Goal: Entertainment & Leisure: Consume media (video, audio)

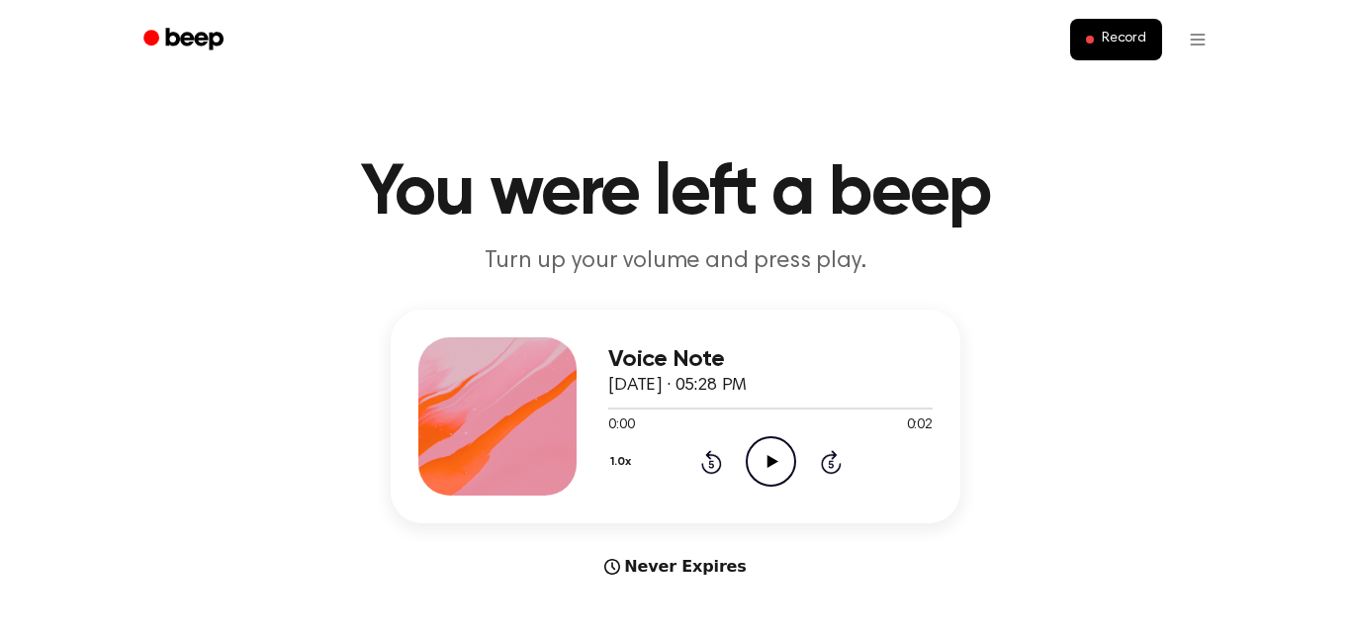
click at [772, 443] on icon "Play Audio" at bounding box center [771, 461] width 50 height 50
click at [702, 412] on div at bounding box center [770, 408] width 324 height 16
click at [776, 445] on icon "Play Audio" at bounding box center [771, 461] width 50 height 50
click at [782, 466] on icon "Play Audio" at bounding box center [771, 461] width 50 height 50
click at [777, 471] on icon "Play Audio" at bounding box center [771, 461] width 50 height 50
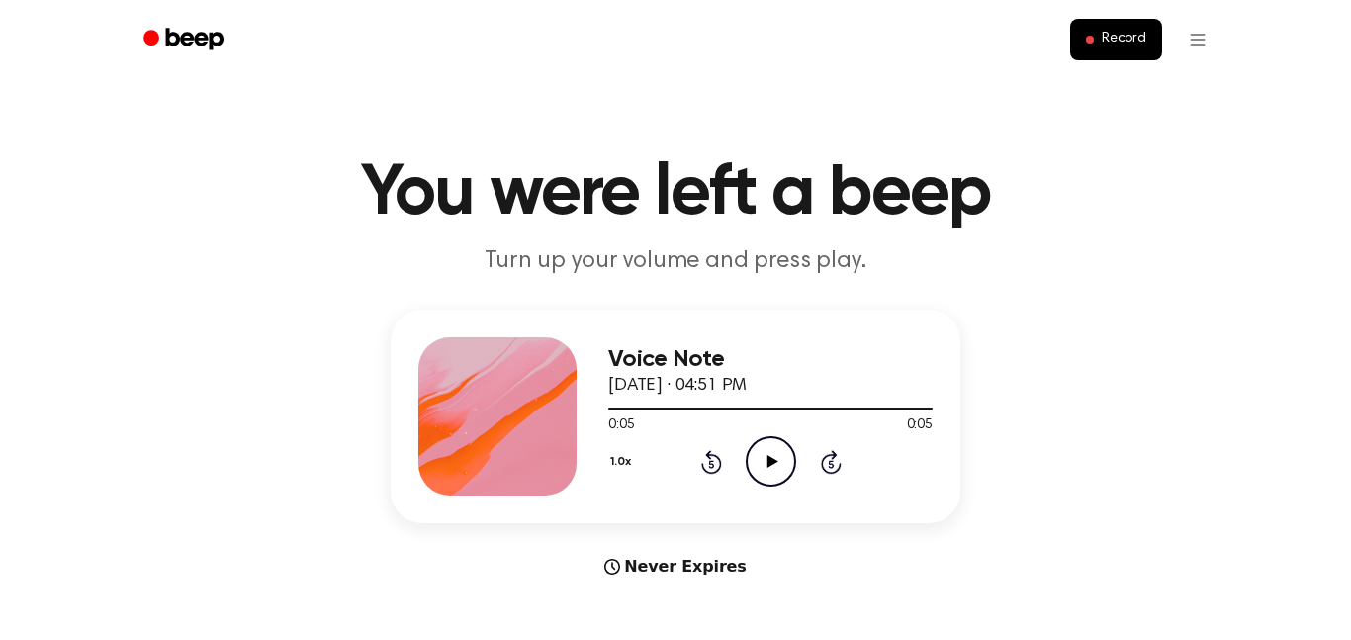
click at [869, 281] on main "You were left a beep Turn up your volume and press play. Voice Note October 2, …" at bounding box center [675, 591] width 1351 height 1182
click at [862, 285] on main "You were left a beep Turn up your volume and press play. Voice Note October 2, …" at bounding box center [675, 591] width 1351 height 1182
click at [783, 474] on icon "Play Audio" at bounding box center [771, 461] width 50 height 50
click at [757, 453] on icon "Pause Audio" at bounding box center [771, 461] width 50 height 50
click at [757, 478] on icon "Play Audio" at bounding box center [771, 461] width 50 height 50
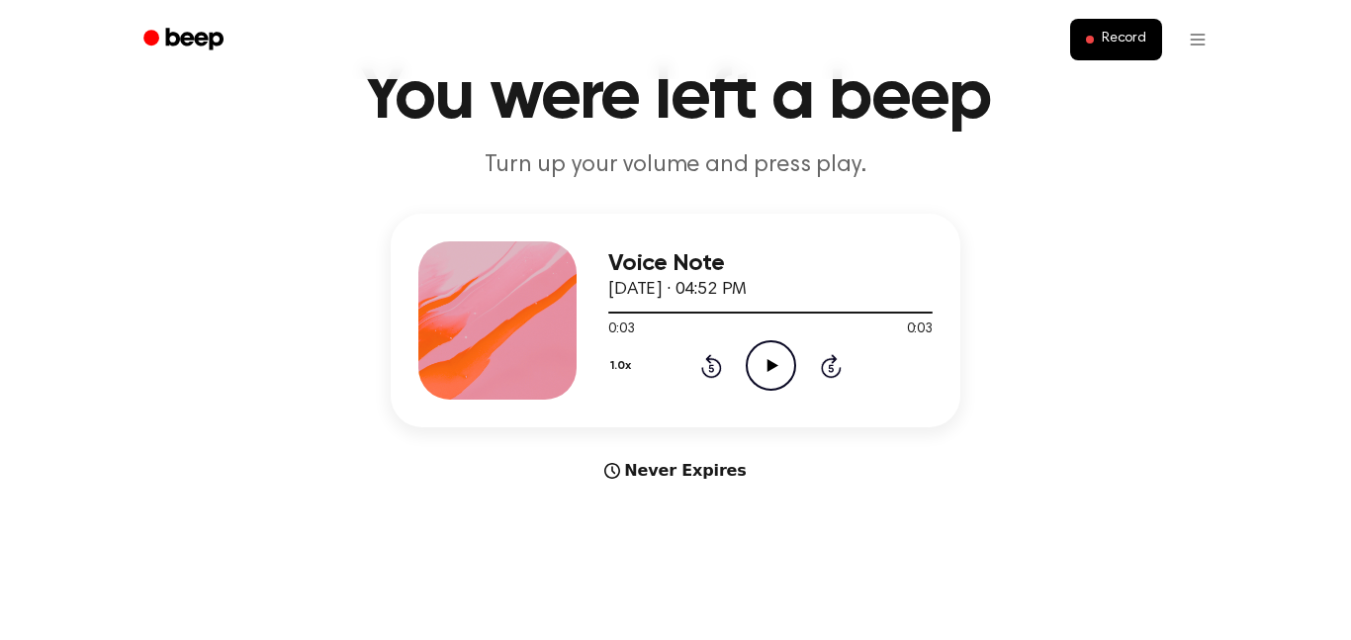
scroll to position [156, 0]
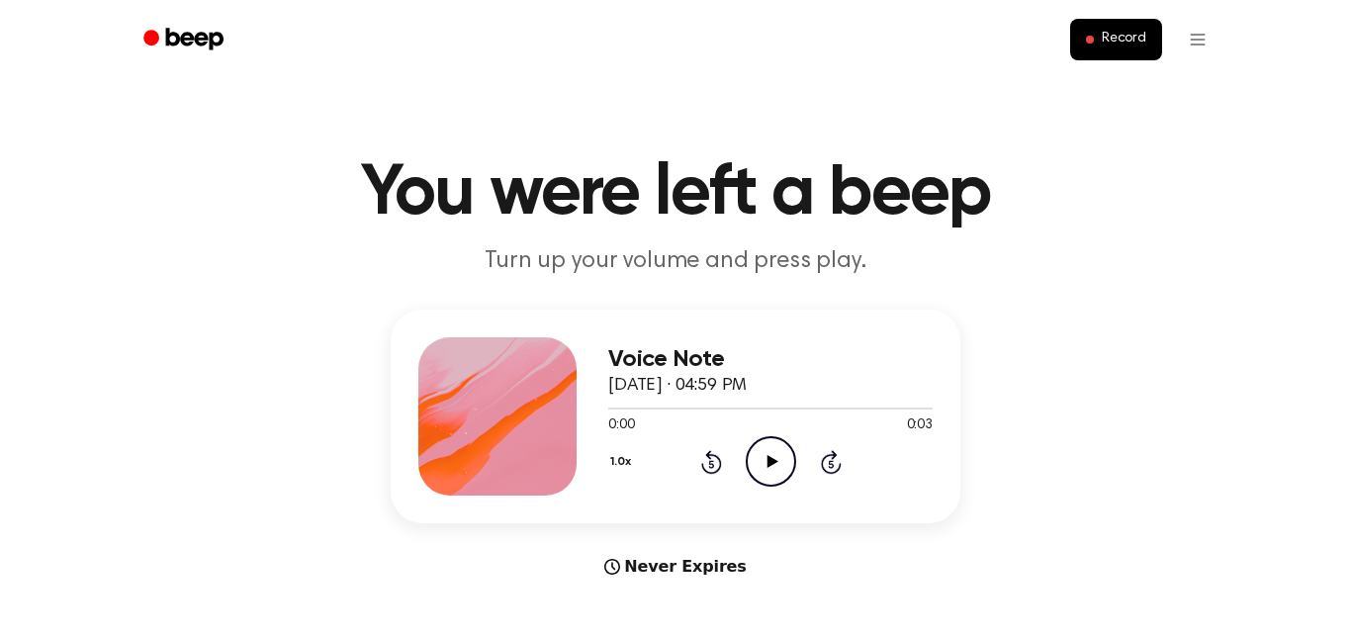
click at [784, 486] on icon "Play Audio" at bounding box center [771, 461] width 50 height 50
